Goal: Check status: Check status

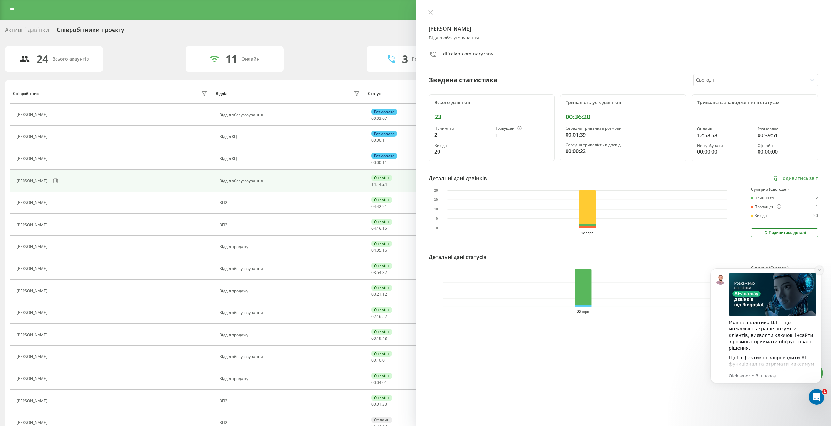
click at [820, 271] on icon "Dismiss notification" at bounding box center [820, 271] width 4 height 4
